Goal: Task Accomplishment & Management: Manage account settings

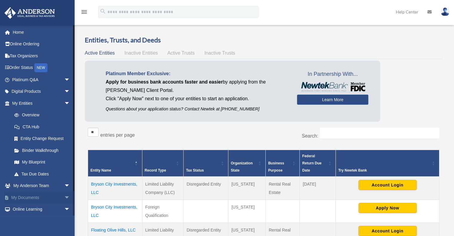
click at [64, 196] on span "arrow_drop_down" at bounding box center [70, 198] width 12 height 12
click at [26, 209] on link "Box" at bounding box center [43, 209] width 71 height 12
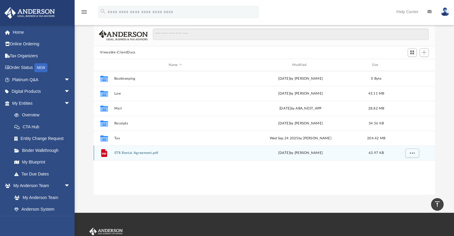
scroll to position [27, 0]
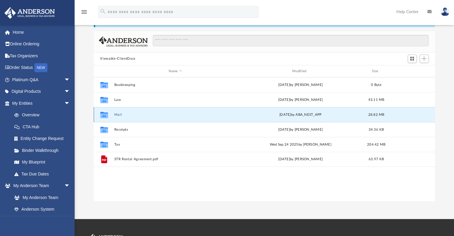
click at [119, 114] on button "Mail" at bounding box center [175, 115] width 122 height 4
click at [101, 114] on icon "grid" at bounding box center [104, 115] width 8 height 5
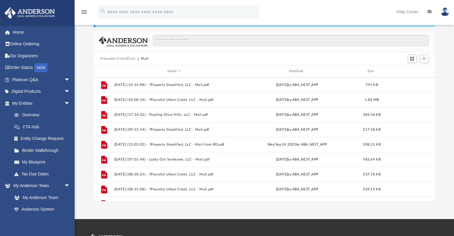
scroll to position [309, 0]
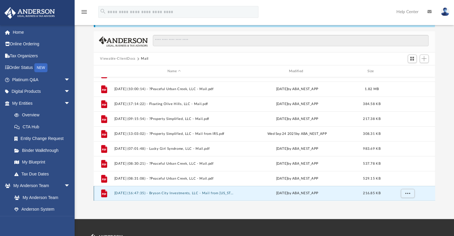
click at [213, 192] on button "2025.09.30 (16:47:35) - Bryson City Investments, LLC - Mail from North Carolina…" at bounding box center [174, 194] width 120 height 4
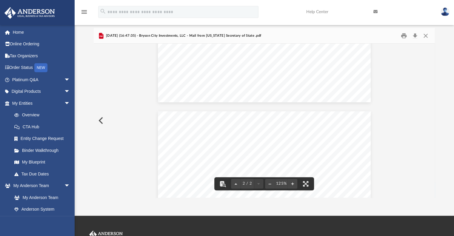
scroll to position [148, 0]
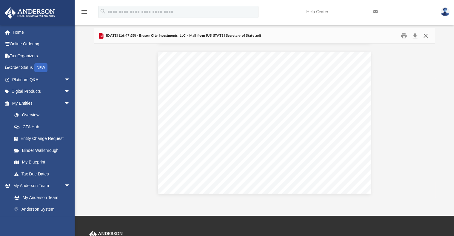
click at [425, 37] on button "Close" at bounding box center [425, 35] width 11 height 9
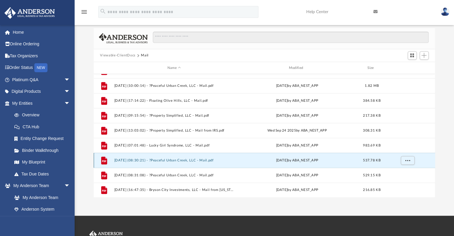
click at [183, 162] on button "2025.09.30 (08:30:21) - ?Peaceful Urban Creek, LLC - Mail.pdf" at bounding box center [174, 160] width 120 height 4
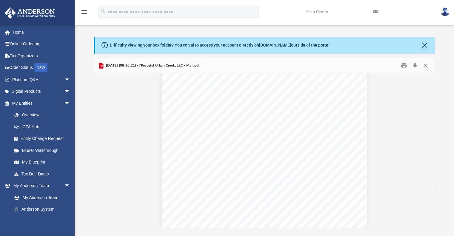
scroll to position [507, 0]
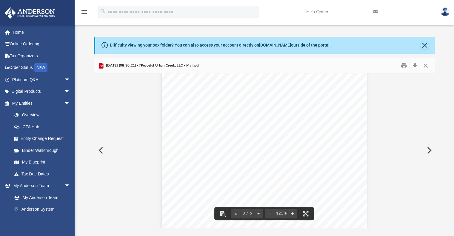
click at [428, 151] on button "Preview" at bounding box center [428, 150] width 13 height 17
click at [103, 151] on button "Preview" at bounding box center [100, 150] width 13 height 17
click at [427, 66] on button "Close" at bounding box center [425, 65] width 11 height 9
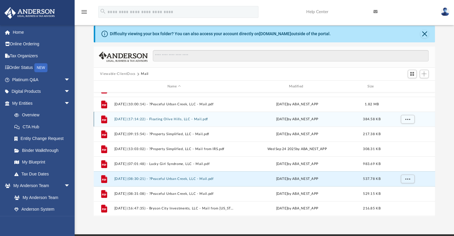
scroll to position [0, 0]
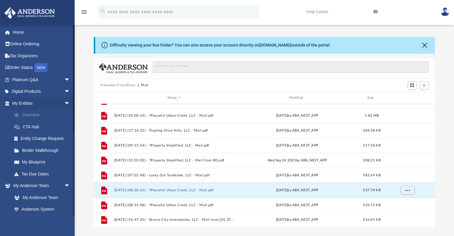
click at [34, 113] on link "Overview" at bounding box center [43, 115] width 71 height 12
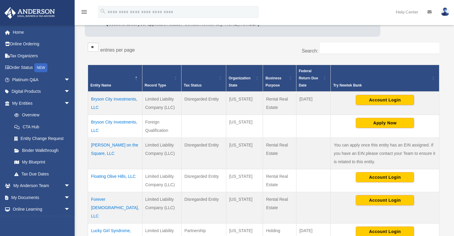
scroll to position [90, 0]
